Goal: Task Accomplishment & Management: Complete application form

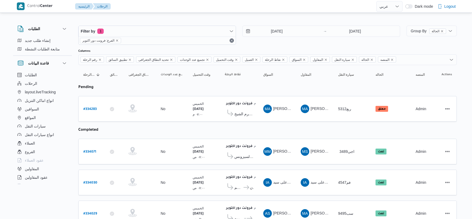
select select "ar"
click at [94, 108] on b "# 334283" at bounding box center [89, 110] width 13 height 4
select select "ar"
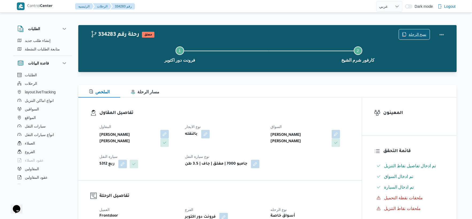
click at [410, 33] on span "نسخ الرحلة" at bounding box center [414, 34] width 31 height 10
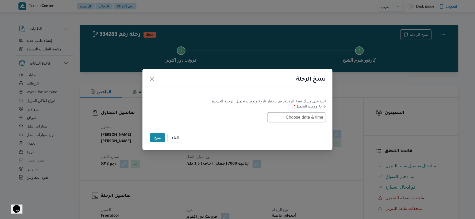
click at [294, 117] on input "text" at bounding box center [296, 117] width 59 height 10
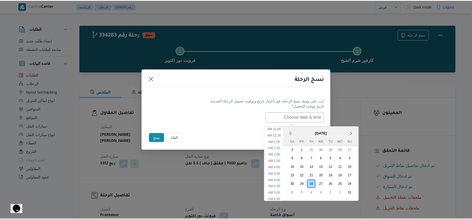
scroll to position [235, 0]
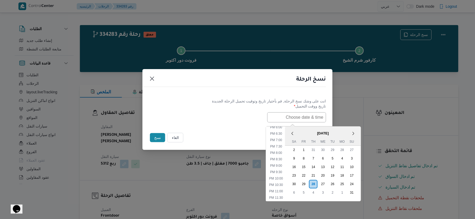
click at [305, 130] on span "[DATE]" at bounding box center [323, 133] width 76 height 9
click at [280, 163] on li "9:00 PM" at bounding box center [276, 165] width 16 height 5
type input "28/08/2025 9:00PM"
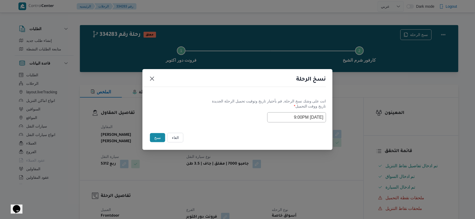
click at [159, 137] on button "نسخ" at bounding box center [157, 137] width 15 height 9
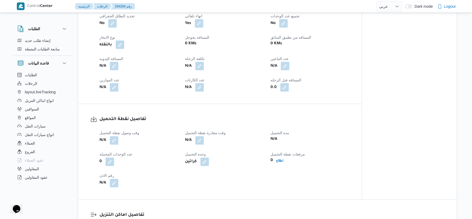
scroll to position [237, 0]
click at [116, 138] on button "button" at bounding box center [114, 140] width 9 height 9
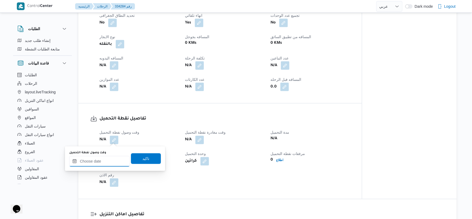
click at [107, 160] on input "وقت وصول نفطة التحميل" at bounding box center [99, 161] width 61 height 11
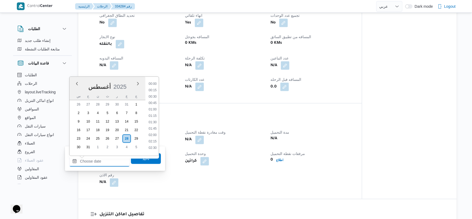
scroll to position [509, 0]
click at [155, 113] on li "21:00" at bounding box center [152, 113] width 12 height 5
type input "٢٨/٠٨/٢٠٢٥ ٢١:٠٠"
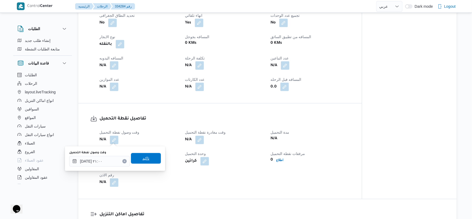
click at [148, 159] on span "تاكيد" at bounding box center [146, 158] width 30 height 11
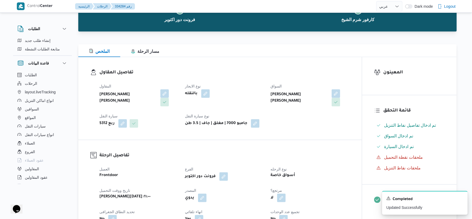
scroll to position [0, 0]
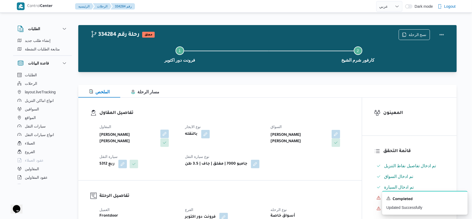
click at [164, 134] on button "button" at bounding box center [164, 134] width 9 height 9
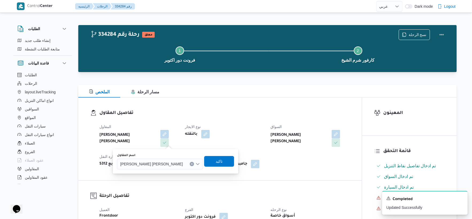
click at [190, 165] on button "Clear input" at bounding box center [192, 164] width 4 height 4
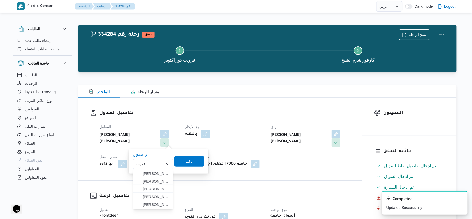
type input "عفيف"
click at [153, 164] on div "عفيف عفيف" at bounding box center [153, 164] width 40 height 11
click at [162, 205] on span "محمد احمد محمود محمد عفيف ي" at bounding box center [156, 205] width 27 height 6
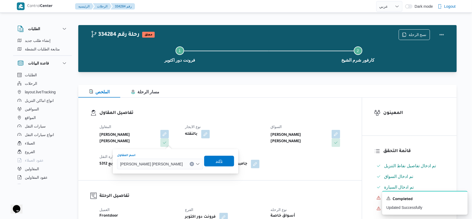
click at [216, 162] on span "تاكيد" at bounding box center [219, 161] width 7 height 6
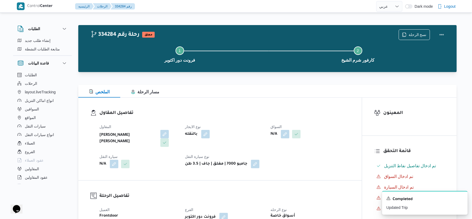
select select "ar"
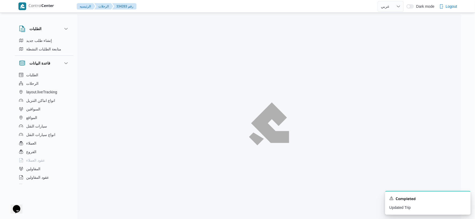
select select "ar"
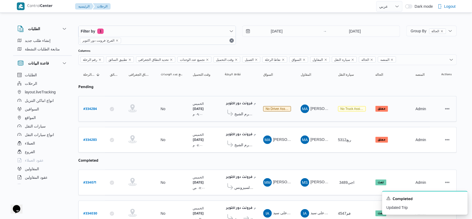
click at [87, 108] on b "# 334284" at bounding box center [90, 110] width 14 height 4
select select "ar"
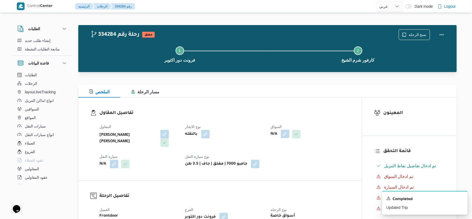
click at [286, 135] on button "button" at bounding box center [285, 134] width 9 height 9
click at [276, 160] on div "Search" at bounding box center [275, 155] width 40 height 11
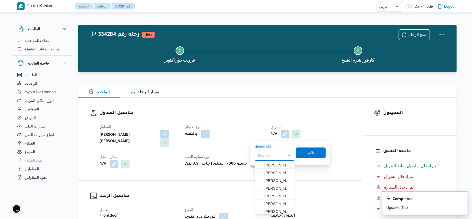
click at [276, 156] on div "Search Combo box. Selected. Combo box input. Search. Type some text or, to disp…" at bounding box center [275, 155] width 40 height 11
type input "مسعد"
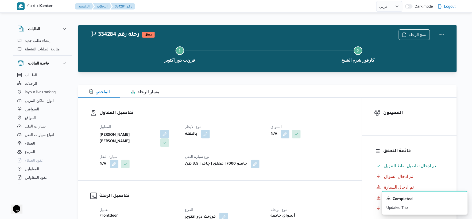
click at [135, 135] on b "محمد احمد محمود محمد عفيفي" at bounding box center [127, 138] width 57 height 13
copy div "محمد احمد محمود محمد عفيفي"
click at [286, 136] on button "button" at bounding box center [285, 134] width 9 height 9
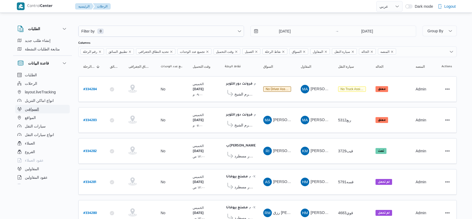
click at [41, 110] on button "السواقين" at bounding box center [42, 109] width 54 height 9
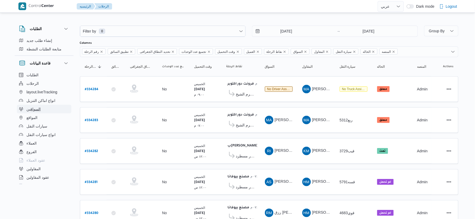
select select "ar"
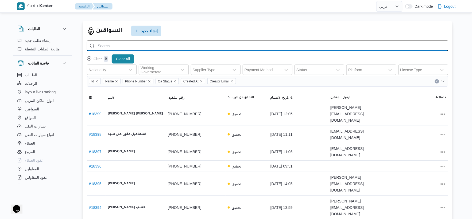
click at [123, 46] on input "search" at bounding box center [267, 46] width 361 height 10
paste input "01228414728"
type input "01228414728"
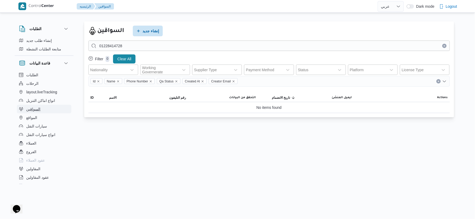
click at [45, 111] on button "السواقين" at bounding box center [44, 109] width 54 height 9
click at [46, 111] on button "السواقين" at bounding box center [44, 109] width 54 height 9
click at [432, 147] on html "Control Center الرئيسيه السواقين English عربي Dark mode Logout الطلبات إنشاء طل…" at bounding box center [237, 109] width 475 height 219
click at [150, 36] on span "إنشاء جديد" at bounding box center [148, 30] width 30 height 11
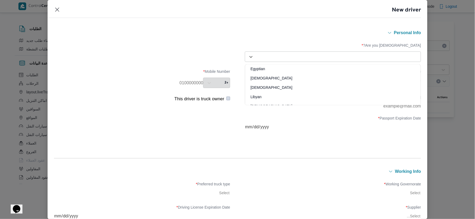
click at [381, 60] on div "Select..." at bounding box center [338, 56] width 164 height 7
click at [259, 68] on div "Egyptian" at bounding box center [333, 70] width 176 height 9
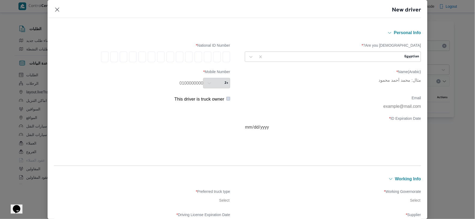
type input "2"
type input "9"
type input "8"
type input "0"
type input "7"
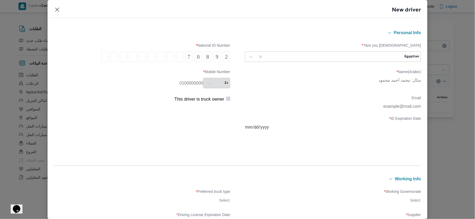
type input "2"
type input "0"
type input "1"
type input "4"
type input "0"
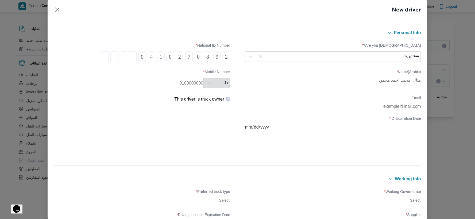
type input "3"
type input "2"
type input "7"
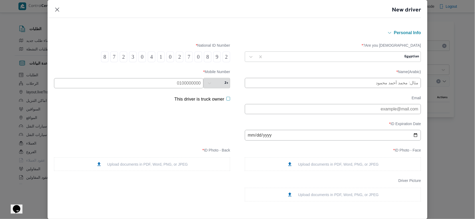
type input "8"
click at [190, 81] on input "text" at bounding box center [128, 83] width 149 height 10
paste input "01228414728"
type input "01228414728"
click at [387, 85] on input "text" at bounding box center [333, 83] width 176 height 10
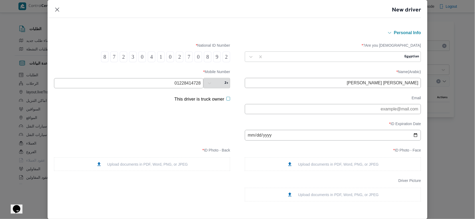
type input "عبدالرحمن مسعد احمد محمد الجنايني"
click at [249, 138] on input "date" at bounding box center [333, 135] width 176 height 11
click at [256, 137] on input "date" at bounding box center [333, 135] width 176 height 11
click at [259, 137] on input "date" at bounding box center [333, 135] width 176 height 11
type input "2033-09-15"
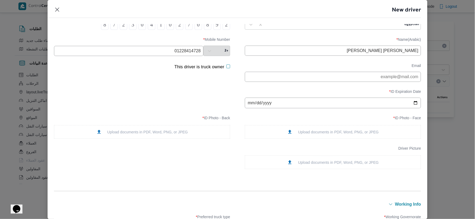
scroll to position [59, 0]
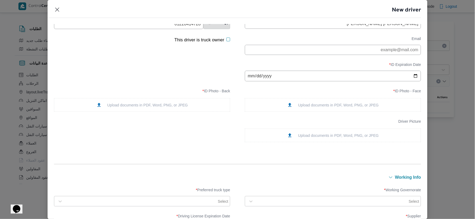
click at [367, 107] on div "Upload documents in PDF, Word, PNG, or JPEG" at bounding box center [333, 105] width 92 height 6
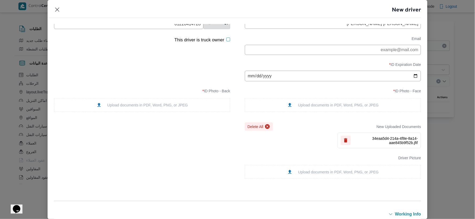
click at [170, 108] on div "Upload documents in PDF, Word, PNG, or JPEG" at bounding box center [142, 105] width 92 height 6
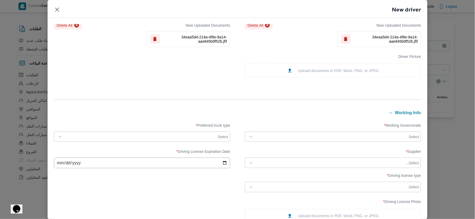
scroll to position [178, 0]
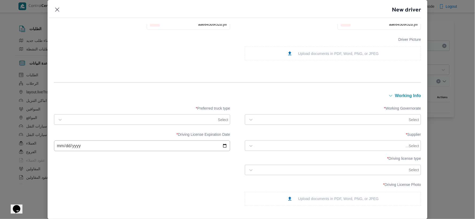
click at [343, 120] on div at bounding box center [331, 119] width 151 height 5
click at [266, 137] on label "القاهرة" at bounding box center [274, 137] width 49 height 6
click at [166, 115] on div "Select" at bounding box center [142, 120] width 176 height 10
drag, startPoint x: 165, startPoint y: 114, endPoint x: 166, endPoint y: 121, distance: 6.6
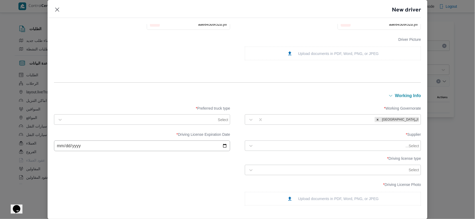
click at [166, 120] on div "Select" at bounding box center [142, 120] width 176 height 10
click at [166, 121] on div at bounding box center [140, 119] width 151 height 5
click at [77, 150] on label "Jumbo" at bounding box center [69, 152] width 18 height 6
click at [122, 178] on div "Supplier * Select... Driving License Expiration Date * Driving license type * S…" at bounding box center [237, 154] width 367 height 48
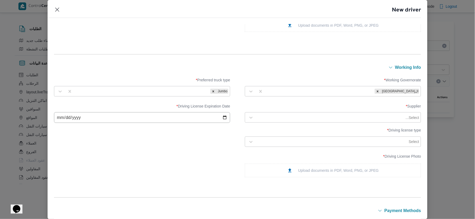
scroll to position [208, 0]
click at [56, 118] on input "date" at bounding box center [142, 116] width 176 height 11
type input "2033-09-15"
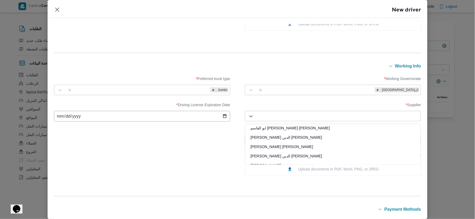
click at [388, 117] on div at bounding box center [337, 116] width 163 height 5
paste input "محمد احمد محمود محمد عفيفي"
type input "محمد احمد محمود محمد عفيفي"
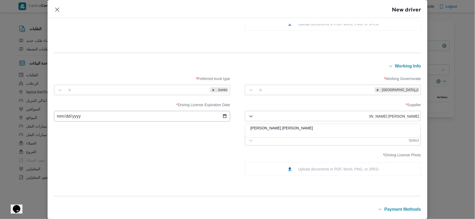
click at [291, 128] on div "محمد احمد محمود محمد عفيفي" at bounding box center [333, 130] width 176 height 9
click at [359, 141] on div at bounding box center [331, 140] width 151 height 5
click at [333, 142] on div at bounding box center [337, 140] width 163 height 5
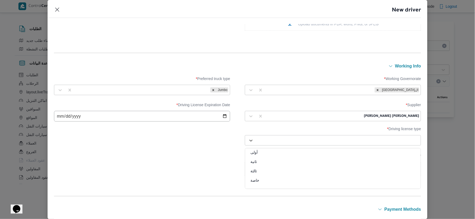
click at [256, 182] on div "خاصة" at bounding box center [333, 182] width 176 height 9
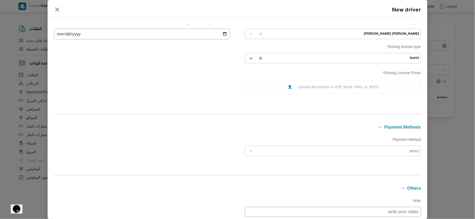
scroll to position [297, 0]
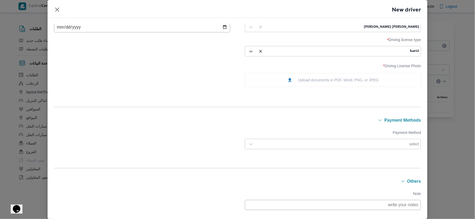
click at [358, 82] on div "Upload documents in PDF, Word, PNG, or JPEG" at bounding box center [333, 80] width 92 height 6
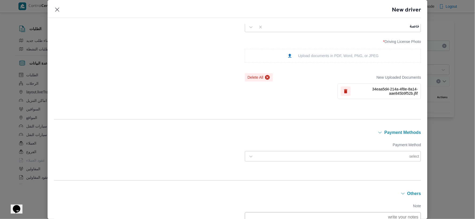
scroll to position [381, 0]
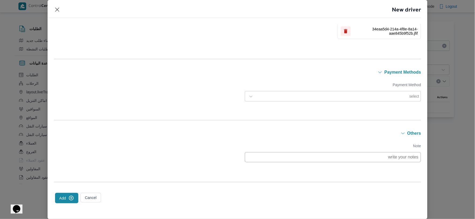
click at [65, 196] on button "Add" at bounding box center [66, 198] width 23 height 10
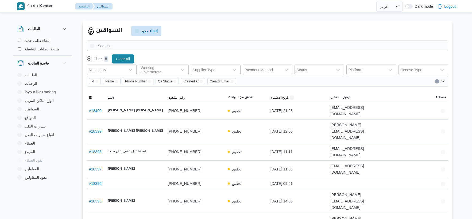
select select "ar"
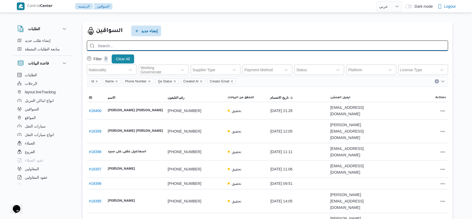
click at [159, 48] on input "search" at bounding box center [267, 46] width 361 height 10
paste input "[PERSON_NAME] [PERSON_NAME]"
type input "[PERSON_NAME] [PERSON_NAME]"
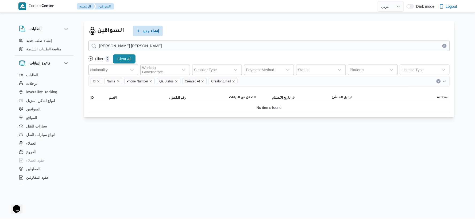
click at [445, 47] on button "Clear input" at bounding box center [444, 46] width 4 height 4
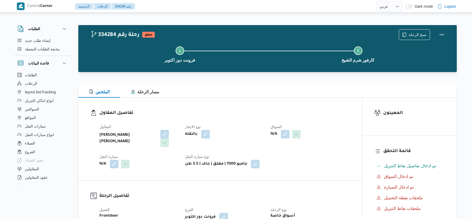
select select "ar"
click at [286, 132] on button "button" at bounding box center [285, 134] width 9 height 9
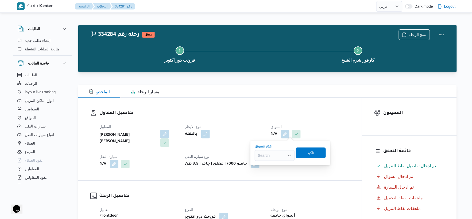
click at [277, 158] on div "Search" at bounding box center [275, 155] width 40 height 11
type input "مسعد"
click at [277, 167] on span "عبدالرحمن مسعد احمد محمد الجنايني" at bounding box center [277, 165] width 27 height 6
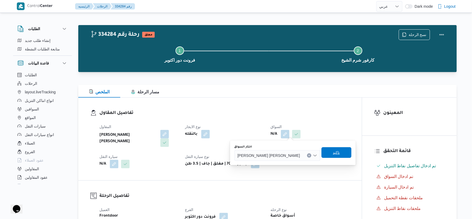
click at [321, 151] on span "تاكيد" at bounding box center [336, 152] width 30 height 11
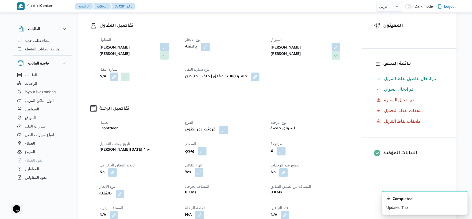
scroll to position [89, 0]
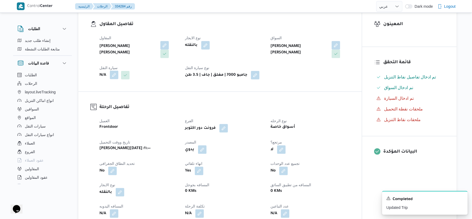
click at [116, 76] on button "button" at bounding box center [114, 75] width 9 height 9
click at [107, 94] on div "Search" at bounding box center [103, 96] width 40 height 11
type input "617"
click at [93, 84] on div "You are in a dialog. To close this dialog, hit escape. اختار سيارة النقل 617 61…" at bounding box center [119, 94] width 80 height 25
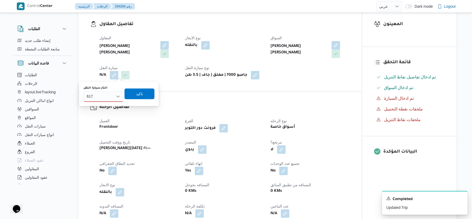
click at [102, 96] on div "617 617" at bounding box center [103, 96] width 40 height 11
click at [107, 107] on span "قلب 617 8 |" at bounding box center [106, 106] width 27 height 6
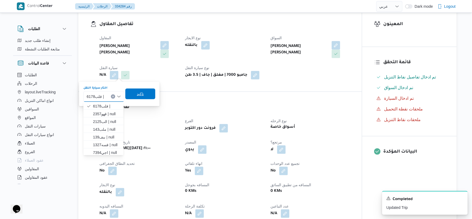
click at [145, 93] on span "تاكيد" at bounding box center [140, 94] width 30 height 11
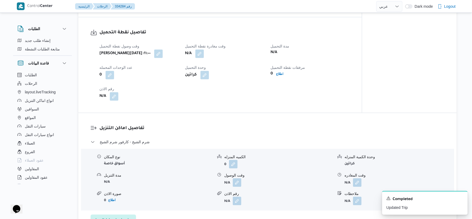
scroll to position [356, 0]
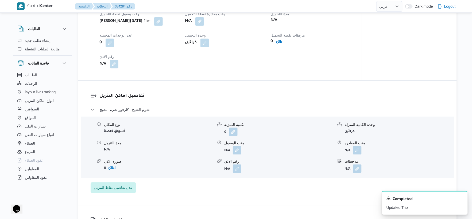
select select "ar"
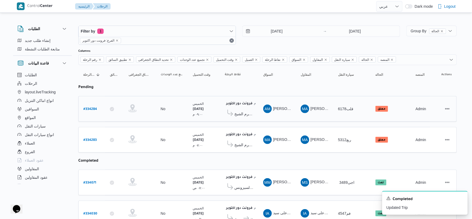
click at [92, 108] on b "# 334284" at bounding box center [90, 110] width 14 height 4
select select "ar"
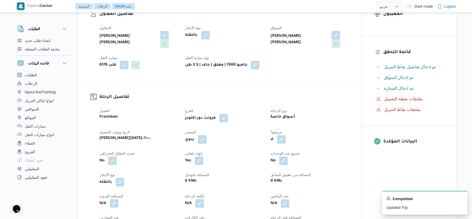
scroll to position [119, 0]
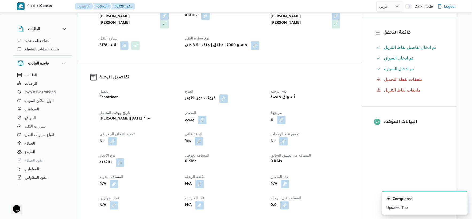
select select "ar"
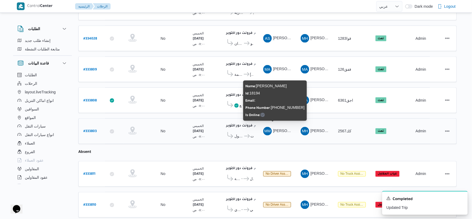
scroll to position [178, 0]
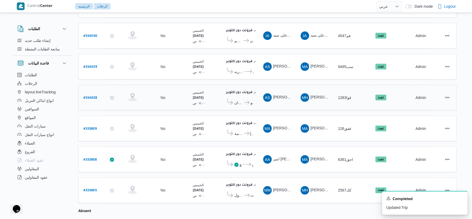
click at [95, 96] on b "# 334028" at bounding box center [90, 98] width 14 height 4
select select "ar"
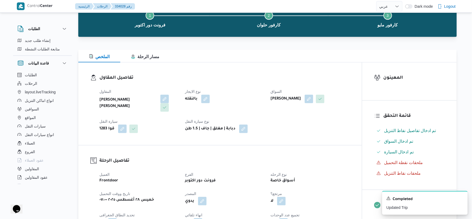
scroll to position [30, 0]
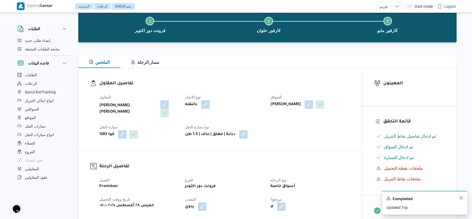
click at [461, 197] on icon "Dismiss toast" at bounding box center [461, 198] width 4 height 4
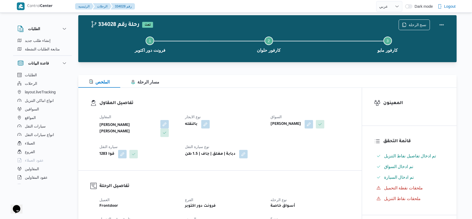
scroll to position [0, 0]
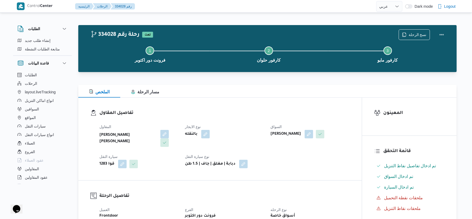
select select "ar"
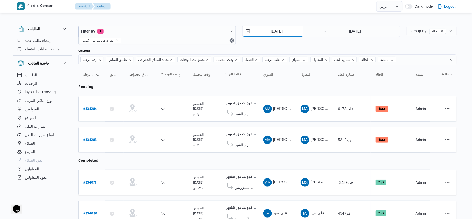
click at [284, 33] on input "[DATE]" at bounding box center [273, 31] width 61 height 11
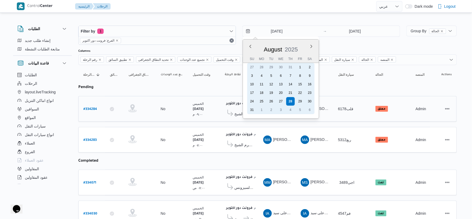
click at [269, 99] on div "26" at bounding box center [271, 101] width 9 height 9
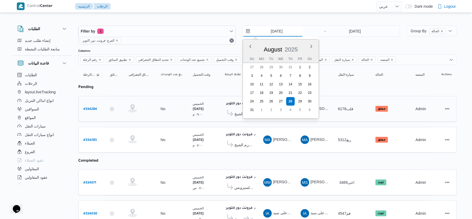
type input "26/8/2025"
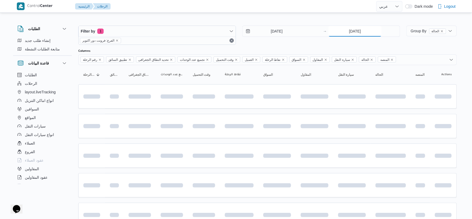
click at [373, 32] on input "[DATE]" at bounding box center [354, 31] width 53 height 11
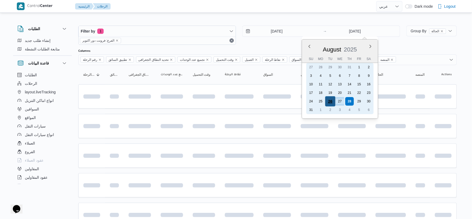
click at [331, 100] on div "26" at bounding box center [330, 101] width 10 height 10
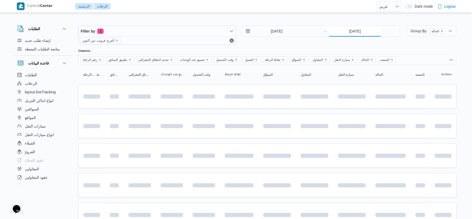
type input "26/8/2025"
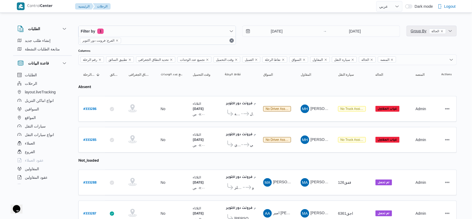
click at [418, 31] on span "Group By الحالة" at bounding box center [428, 31] width 35 height 4
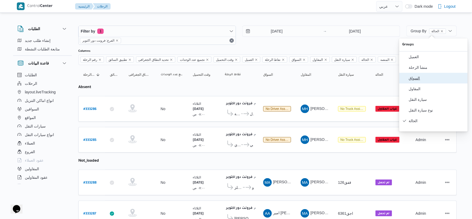
click at [416, 83] on button "السواق" at bounding box center [433, 78] width 68 height 11
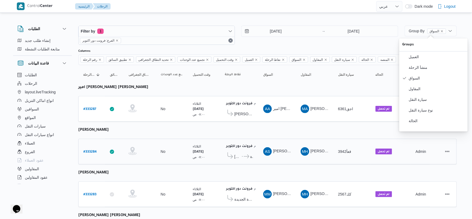
click at [257, 152] on td "نقاط الرحلة فرونت دور اكتوبر ١٠:٤٨ م كارفور بيراميدز مول ... كارفور السيدة زينب" at bounding box center [239, 152] width 38 height 26
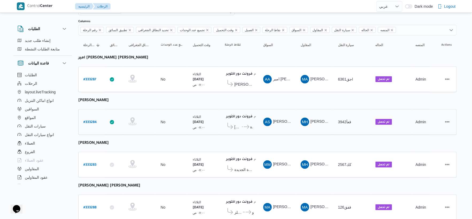
click at [89, 121] on b "# 333284" at bounding box center [89, 123] width 13 height 4
select select "ar"
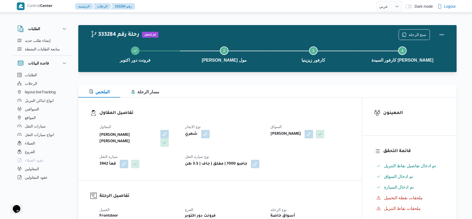
select select "ar"
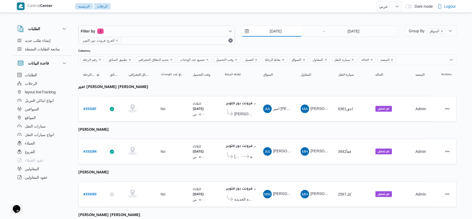
click at [280, 30] on input "26/8/2025" at bounding box center [272, 31] width 61 height 11
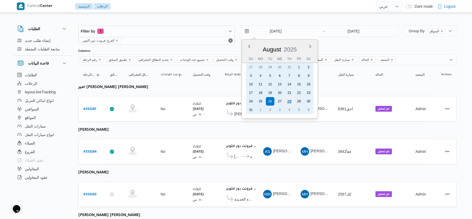
click at [291, 99] on div "28" at bounding box center [289, 101] width 10 height 10
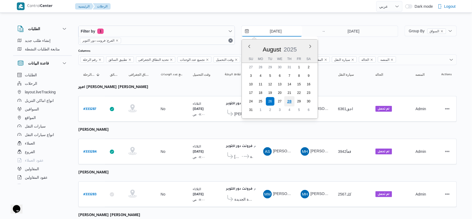
type input "[DATE]"
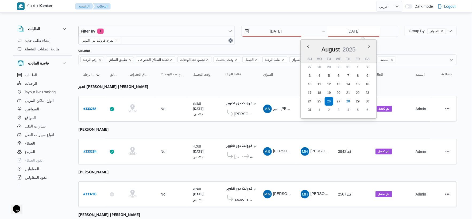
click at [363, 32] on input "26/8/2025" at bounding box center [353, 31] width 53 height 11
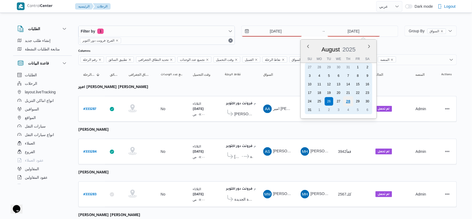
click at [349, 100] on div "28" at bounding box center [348, 101] width 10 height 10
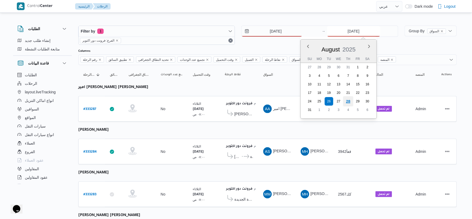
type input "[DATE]"
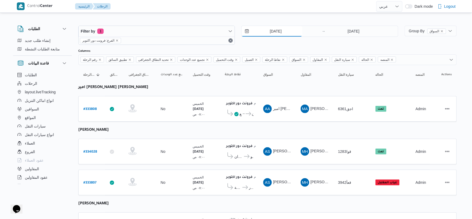
click at [289, 31] on input "[DATE]" at bounding box center [272, 31] width 61 height 11
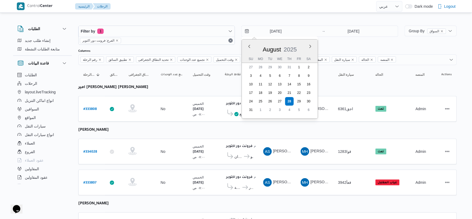
click at [277, 33] on input "[DATE]" at bounding box center [272, 31] width 61 height 11
click at [419, 31] on span "Group By السواق" at bounding box center [427, 31] width 37 height 4
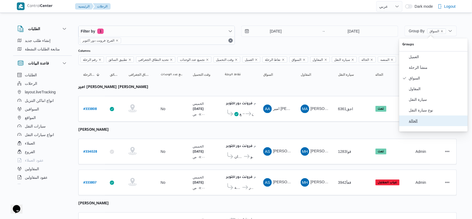
click at [422, 123] on span "الحالة" at bounding box center [437, 121] width 56 height 4
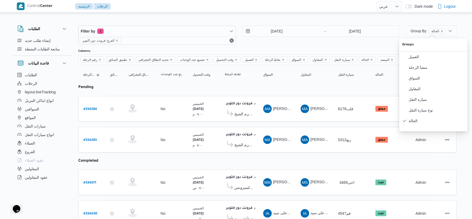
click at [290, 130] on td "السواق MA محمود عبدالظاهر محمد احمد" at bounding box center [276, 140] width 37 height 26
click at [250, 145] on span "كارفور شرم الشيخ" at bounding box center [243, 145] width 19 height 6
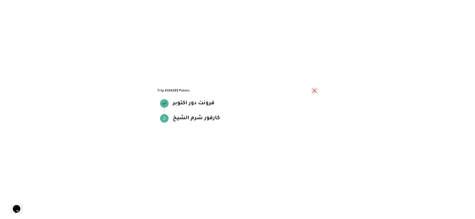
click at [316, 91] on button "close" at bounding box center [314, 91] width 6 height 6
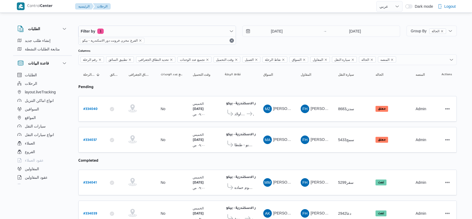
select select "ar"
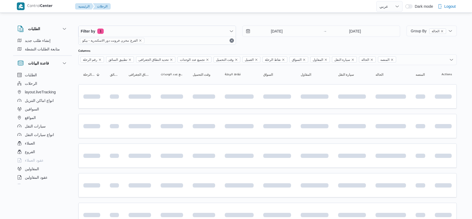
select select "ar"
